Goal: Information Seeking & Learning: Find specific fact

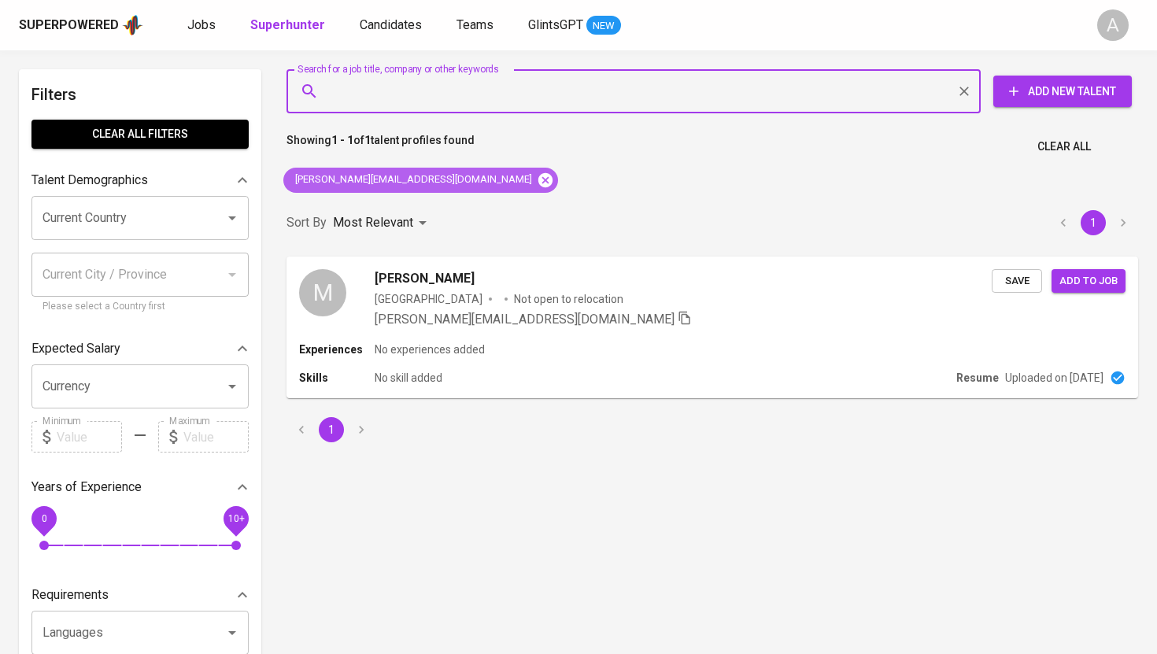
click at [538, 178] on icon at bounding box center [545, 179] width 14 height 14
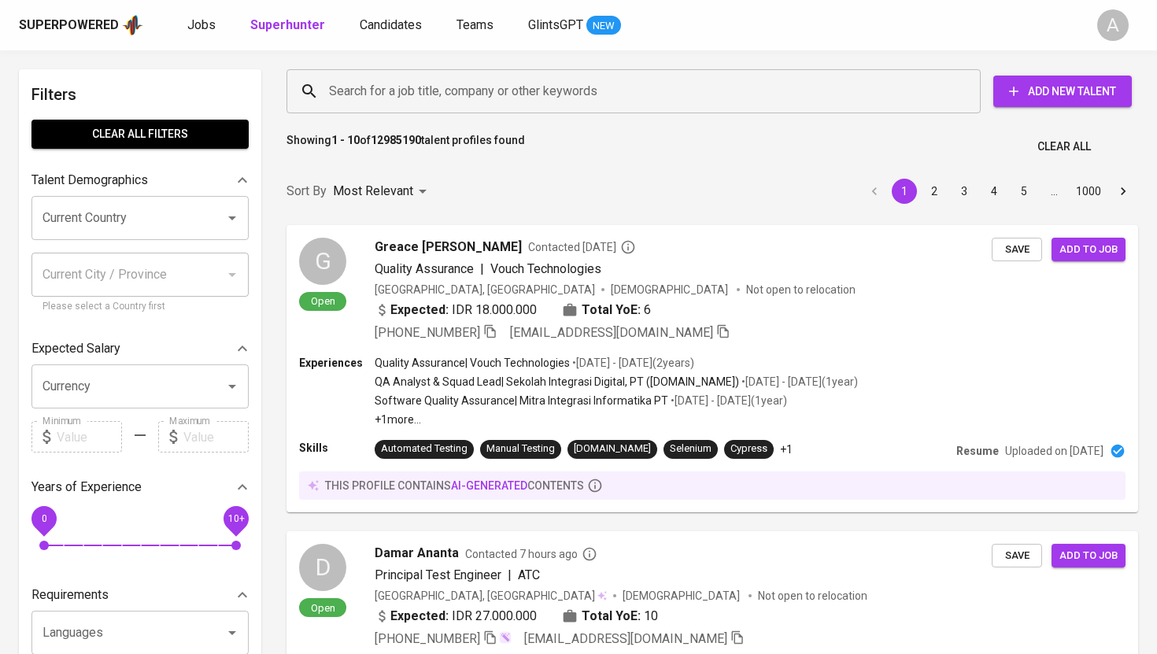
click at [509, 83] on input "Search for a job title, company or other keywords" at bounding box center [637, 91] width 625 height 30
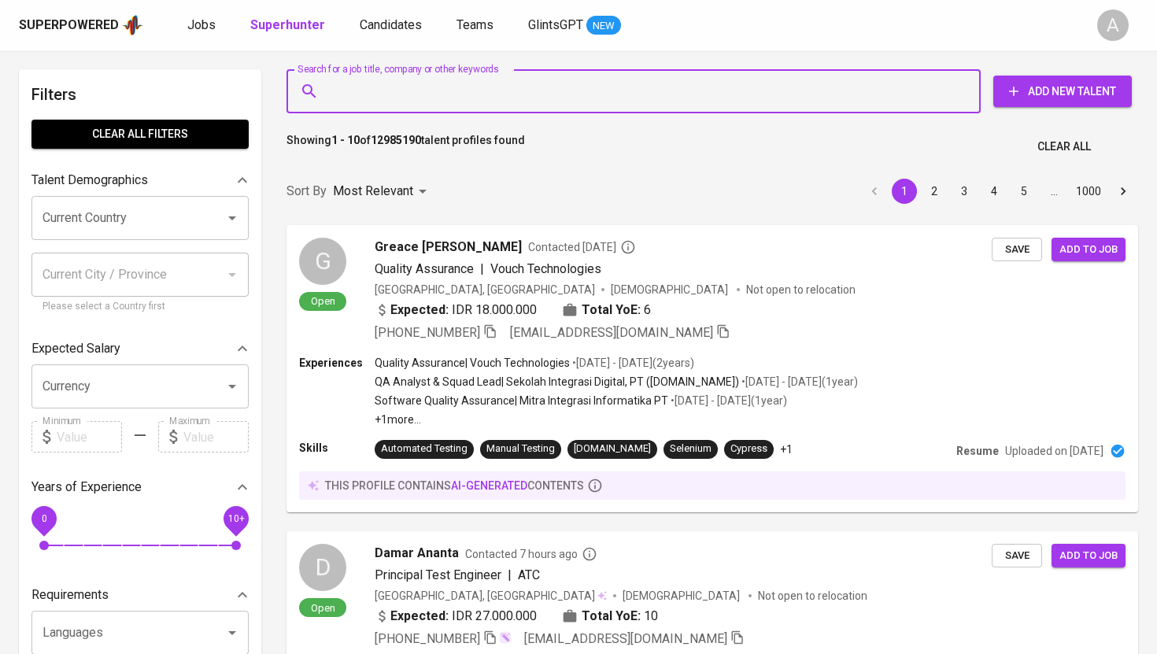
paste input "[EMAIL_ADDRESS][DOMAIN_NAME]"
type input "[EMAIL_ADDRESS][DOMAIN_NAME]"
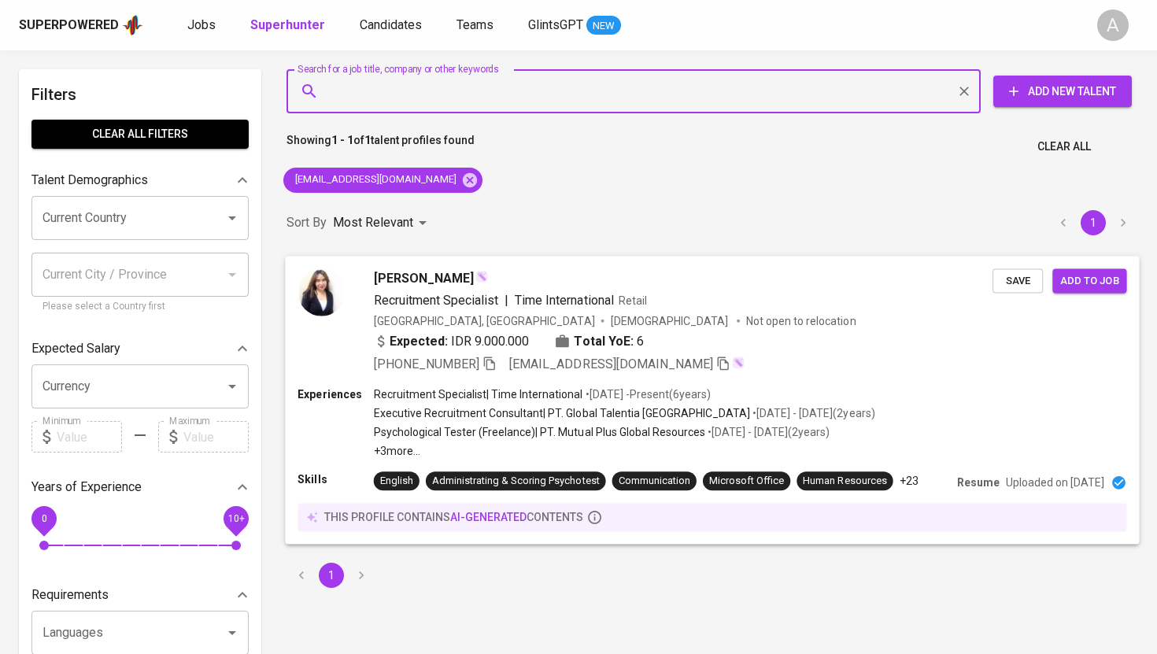
click at [310, 277] on img at bounding box center [321, 291] width 47 height 47
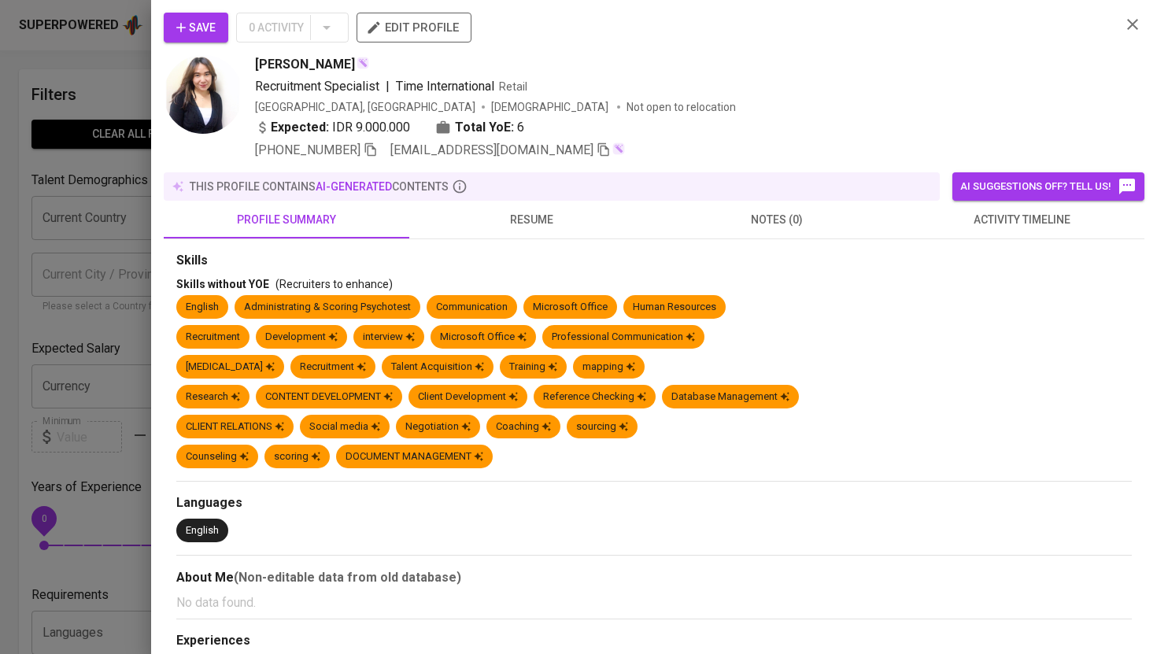
click at [206, 91] on img at bounding box center [203, 94] width 79 height 79
click at [204, 101] on img at bounding box center [203, 94] width 79 height 79
click at [364, 147] on icon "button" at bounding box center [371, 149] width 14 height 14
click at [131, 79] on div at bounding box center [578, 327] width 1157 height 654
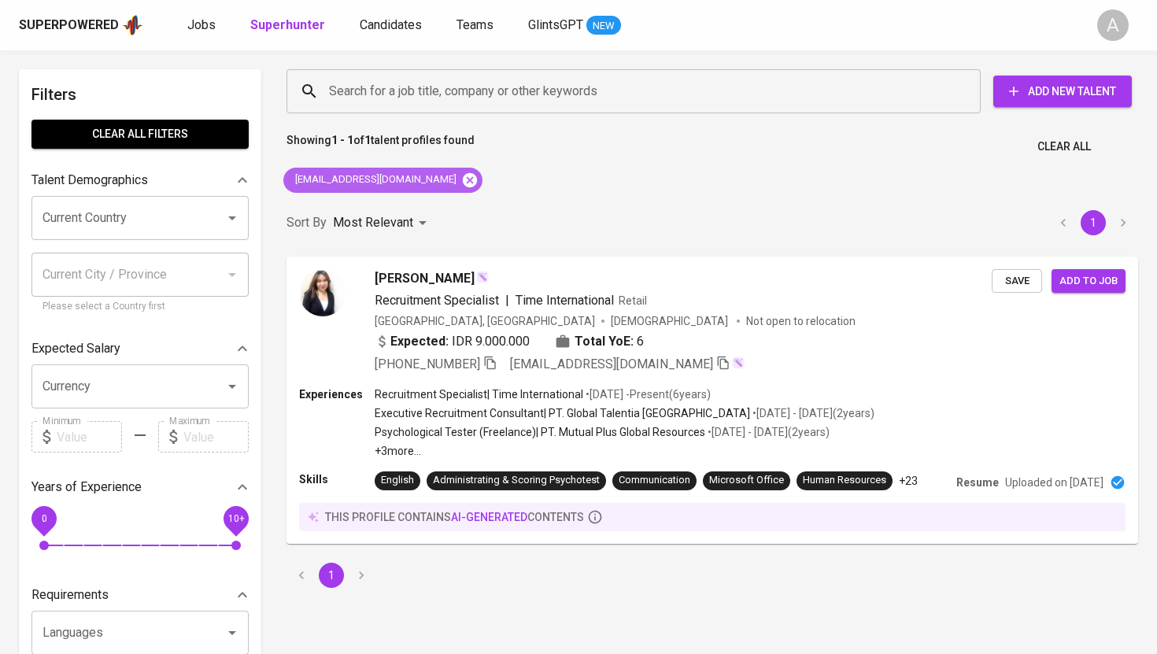
click at [463, 178] on icon at bounding box center [470, 179] width 14 height 14
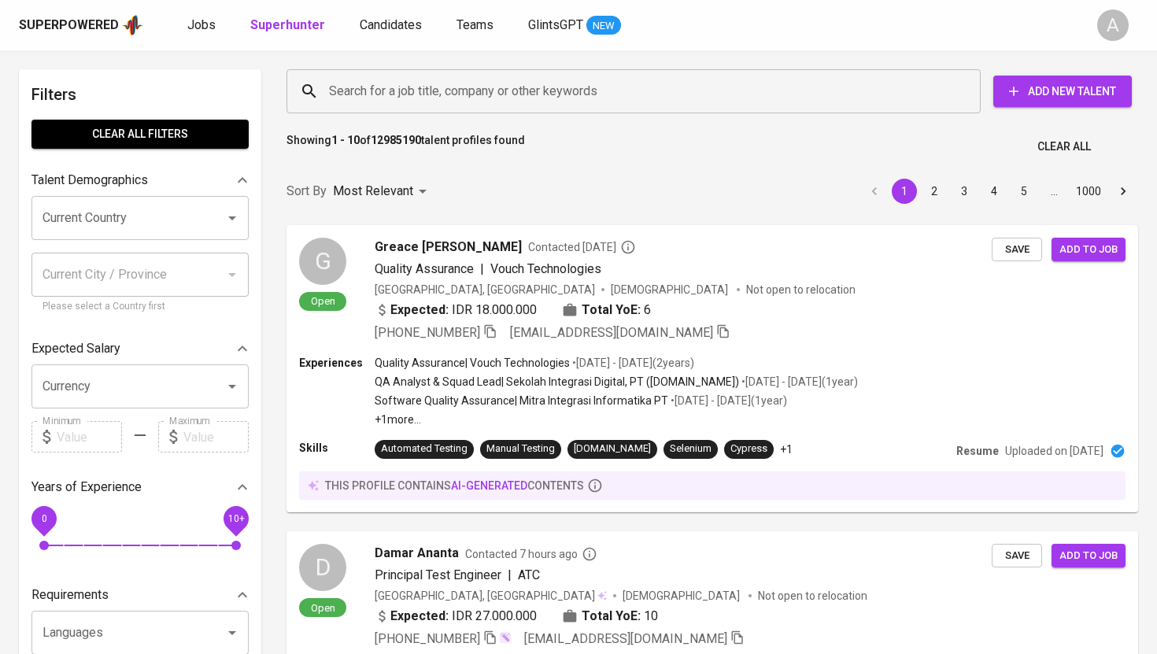
click at [446, 109] on div "Search for a job title, company or other keywords" at bounding box center [634, 91] width 694 height 44
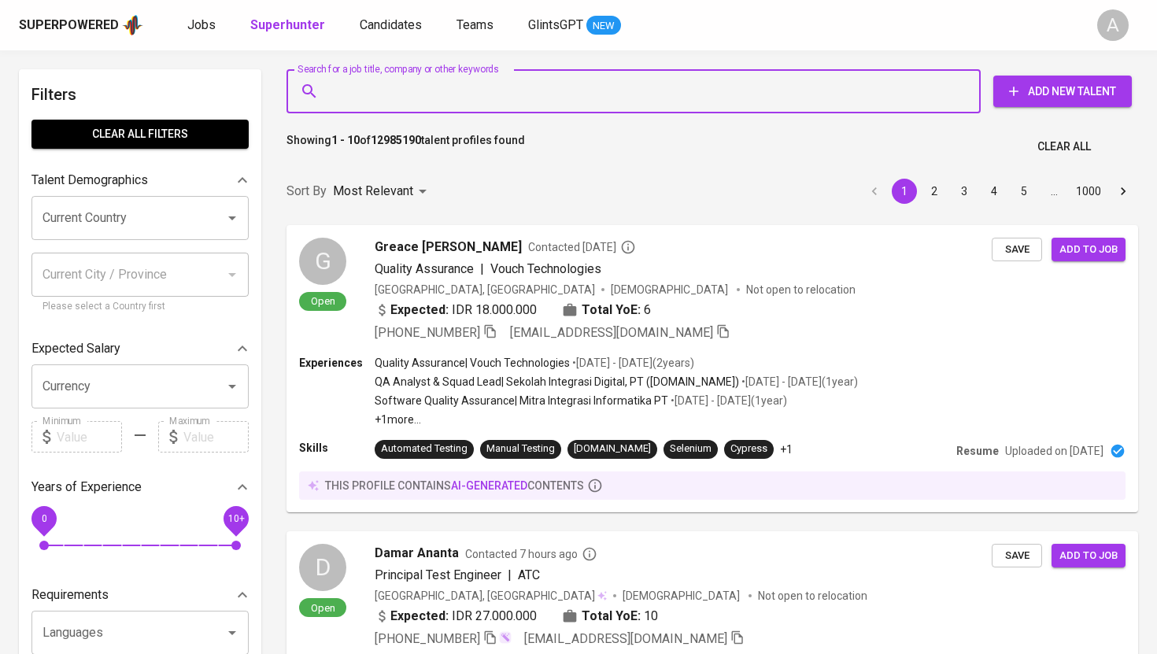
paste input "[EMAIL_ADDRESS][DOMAIN_NAME]"
type input "[EMAIL_ADDRESS][DOMAIN_NAME]"
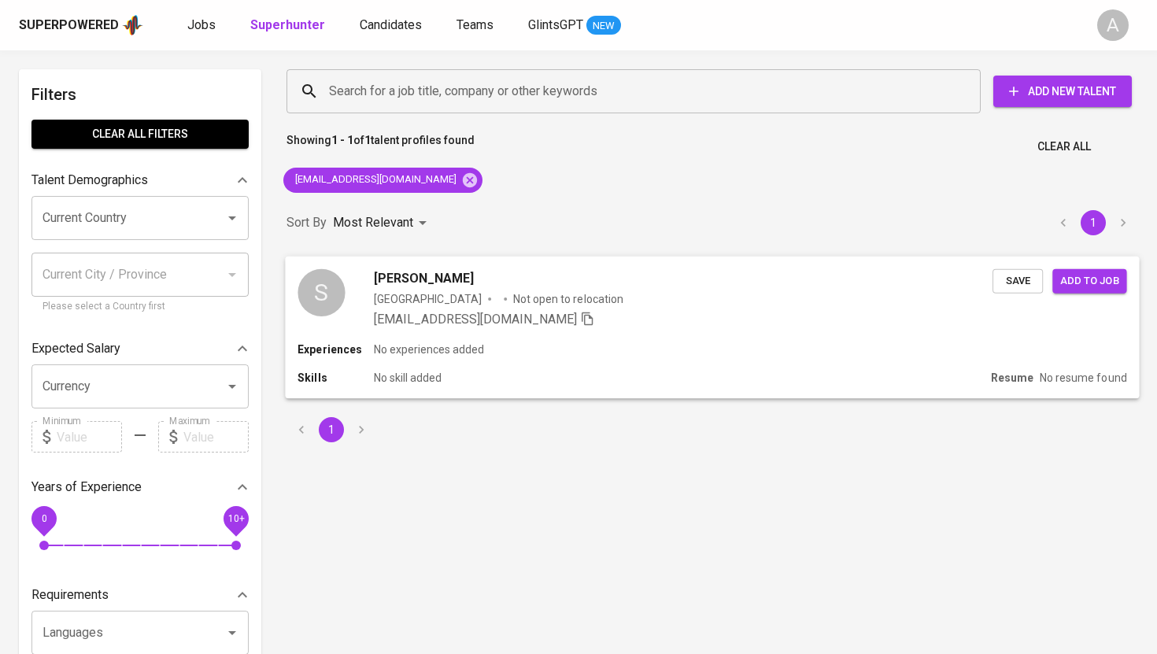
click at [338, 299] on div "S" at bounding box center [321, 291] width 47 height 47
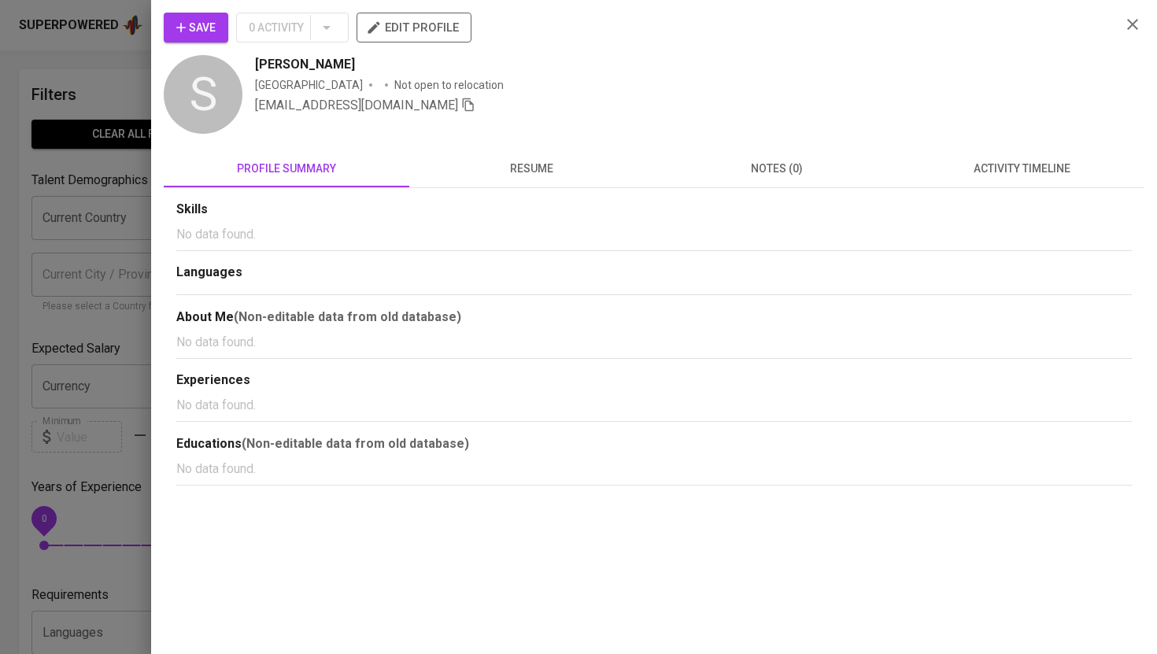
click at [109, 62] on div at bounding box center [578, 327] width 1157 height 654
